Goal: Transaction & Acquisition: Obtain resource

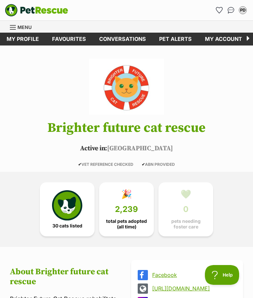
click at [67, 37] on link "Favourites" at bounding box center [68, 39] width 47 height 13
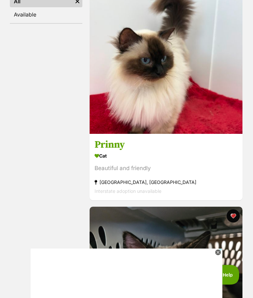
scroll to position [163, 0]
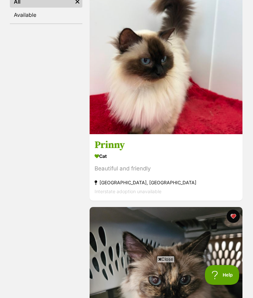
click at [121, 144] on h3 "Prinny" at bounding box center [165, 145] width 143 height 13
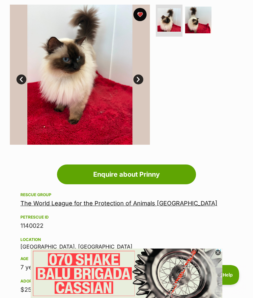
scroll to position [138, 0]
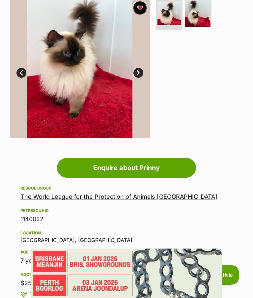
click at [111, 198] on link "The World League for the Protection of Animals Gladesville" at bounding box center [118, 196] width 197 height 7
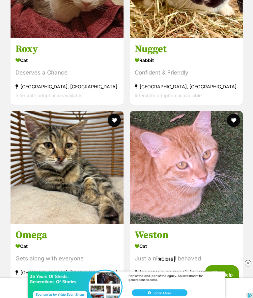
scroll to position [2604, 0]
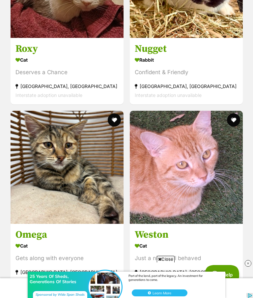
click at [44, 229] on h3 "Omega" at bounding box center [66, 234] width 103 height 13
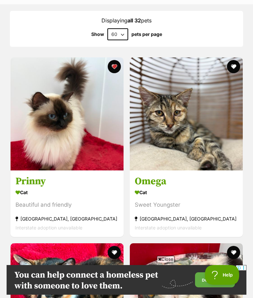
scroll to position [615, 0]
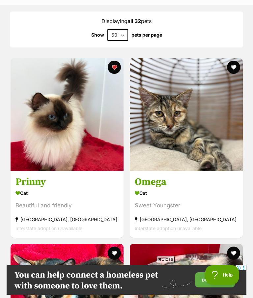
click at [157, 175] on h3 "Omega" at bounding box center [186, 181] width 103 height 13
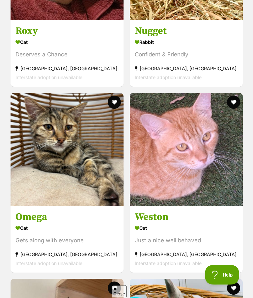
scroll to position [2622, 0]
click at [35, 210] on h3 "Omega" at bounding box center [66, 216] width 103 height 13
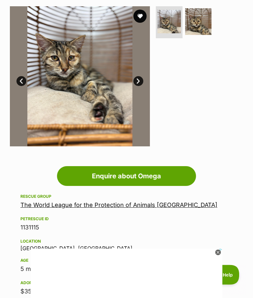
scroll to position [27, 0]
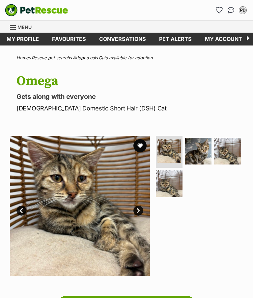
click at [207, 150] on img at bounding box center [198, 151] width 27 height 27
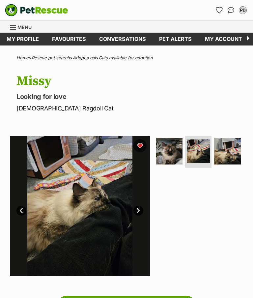
click at [229, 153] on img at bounding box center [227, 151] width 27 height 27
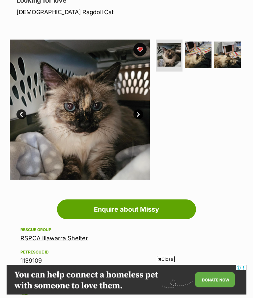
scroll to position [82, 0]
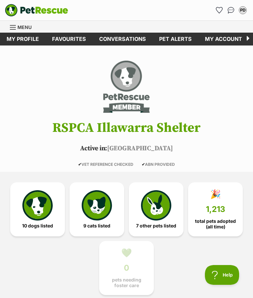
click at [68, 39] on link "Favourites" at bounding box center [68, 39] width 47 height 13
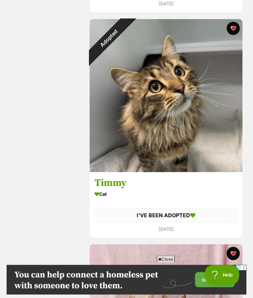
scroll to position [2603, 0]
click at [118, 188] on h3 "Timmy" at bounding box center [165, 182] width 143 height 13
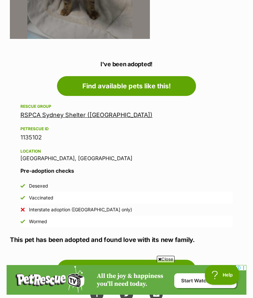
click at [78, 114] on link "RSPCA Sydney Shelter ([GEOGRAPHIC_DATA])" at bounding box center [86, 114] width 132 height 7
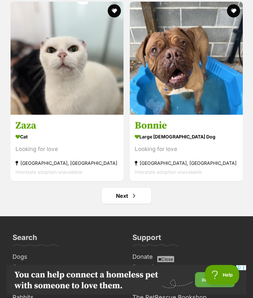
scroll to position [6142, 0]
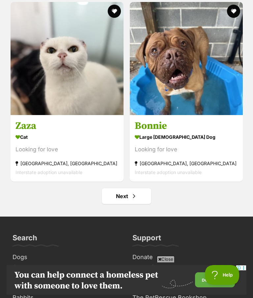
click at [130, 188] on link "Next" at bounding box center [126, 196] width 49 height 16
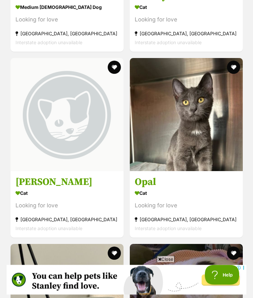
scroll to position [1631, 0]
click at [35, 175] on h3 "[PERSON_NAME]" at bounding box center [66, 181] width 103 height 13
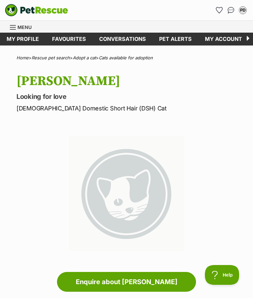
click at [75, 41] on link "Favourites" at bounding box center [68, 39] width 47 height 13
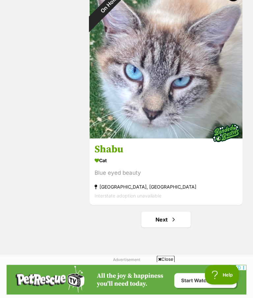
scroll to position [4438, 0]
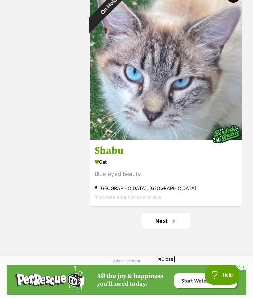
click at [167, 226] on link "Next" at bounding box center [165, 221] width 49 height 16
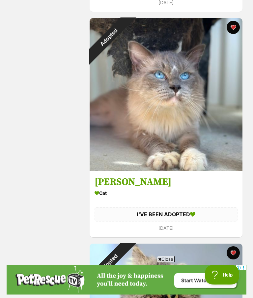
scroll to position [1477, 0]
click at [119, 56] on div "Adopted" at bounding box center [109, 37] width 38 height 38
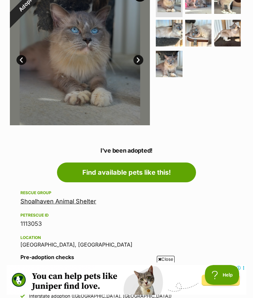
scroll to position [147, 0]
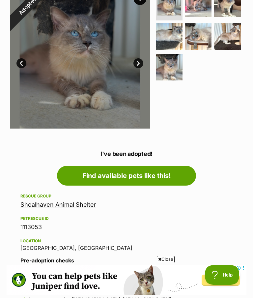
click at [65, 207] on link "Shoalhaven Animal Shelter" at bounding box center [58, 204] width 76 height 7
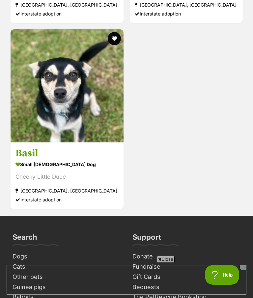
scroll to position [3004, 0]
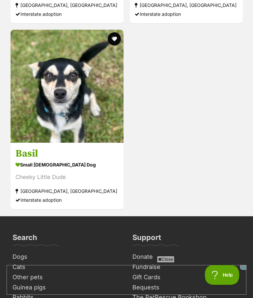
click at [49, 185] on section "small male Dog Cheeky Little Dude Nowra Hill, NSW Interstate adoption" at bounding box center [66, 181] width 103 height 44
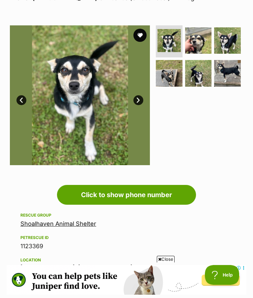
scroll to position [81, 0]
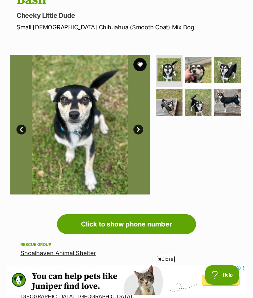
click at [198, 73] on img at bounding box center [198, 70] width 27 height 27
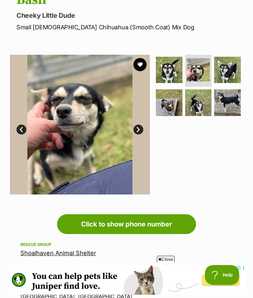
click at [230, 73] on img at bounding box center [227, 70] width 27 height 27
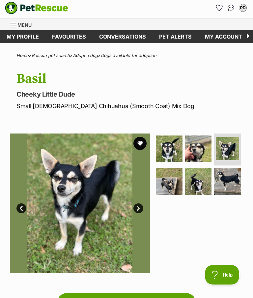
scroll to position [0, 0]
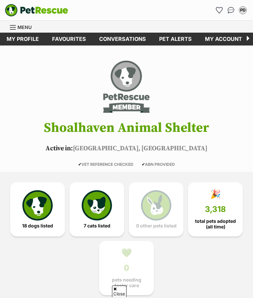
scroll to position [803, 0]
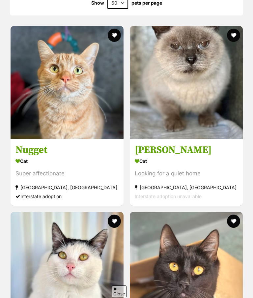
click at [145, 148] on h3 "[PERSON_NAME]" at bounding box center [186, 150] width 103 height 13
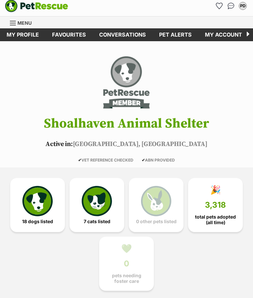
scroll to position [0, 0]
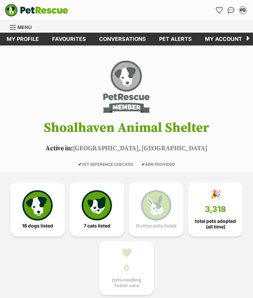
click at [68, 39] on link "Favourites" at bounding box center [68, 39] width 47 height 13
